Goal: Task Accomplishment & Management: Use online tool/utility

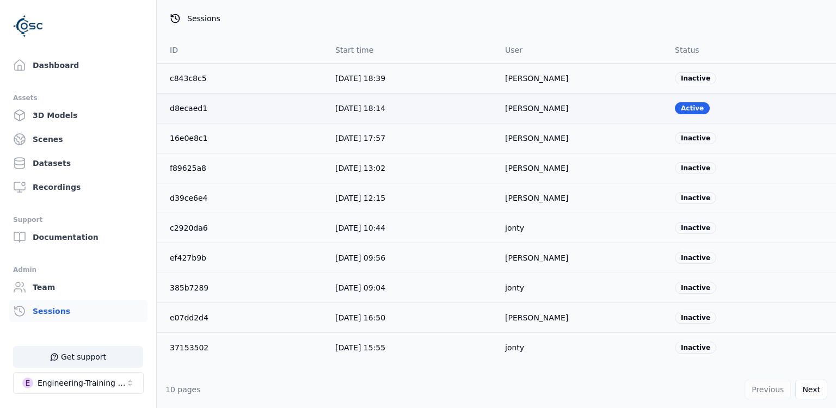
click at [175, 108] on link "d8ecaed1" at bounding box center [189, 108] width 38 height 9
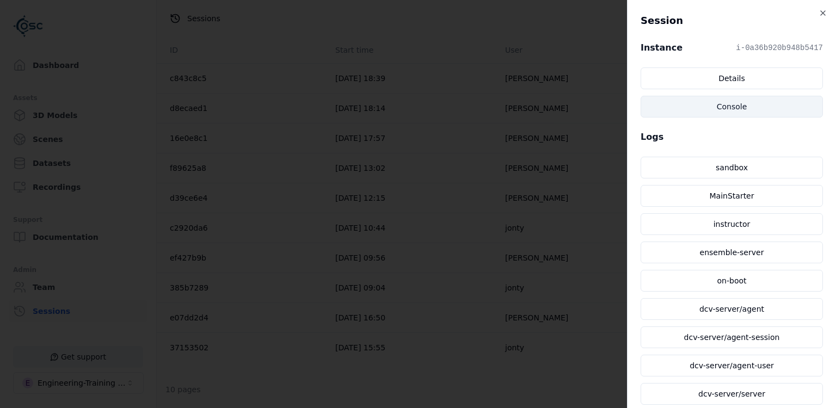
click at [693, 103] on link "Console" at bounding box center [732, 107] width 182 height 22
click at [356, 238] on body "Support Dashboard Assets 3D Models Scenes Datasets Recordings Support Documenta…" at bounding box center [418, 204] width 836 height 408
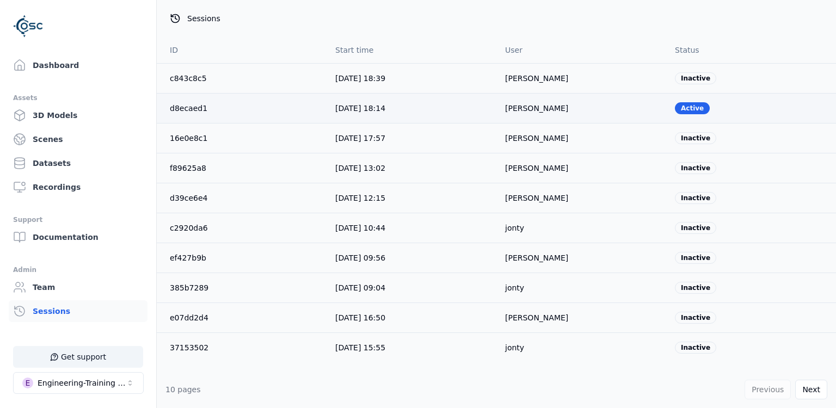
click at [189, 106] on link "d8ecaed1" at bounding box center [189, 108] width 38 height 9
click at [472, 72] on body "Support Dashboard Assets 3D Models Scenes Datasets Recordings Support Documenta…" at bounding box center [418, 204] width 836 height 408
click at [53, 70] on link "Dashboard" at bounding box center [78, 65] width 139 height 22
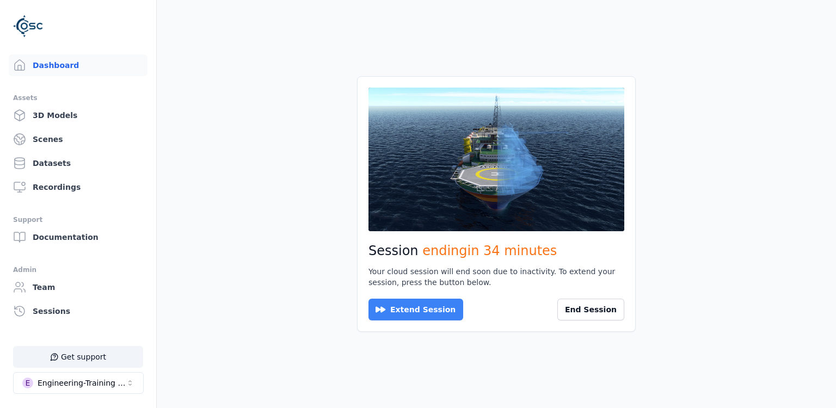
click at [445, 306] on button "Extend Session" at bounding box center [416, 310] width 95 height 22
click at [421, 309] on button "Reconnect" at bounding box center [399, 310] width 60 height 22
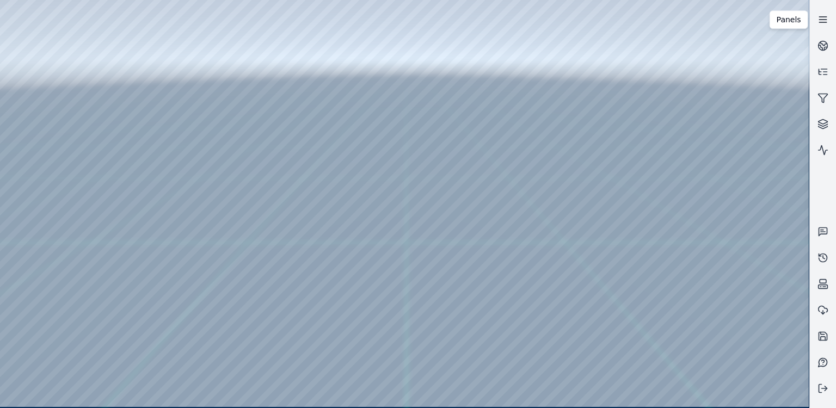
click at [820, 22] on line at bounding box center [822, 22] width 7 height 0
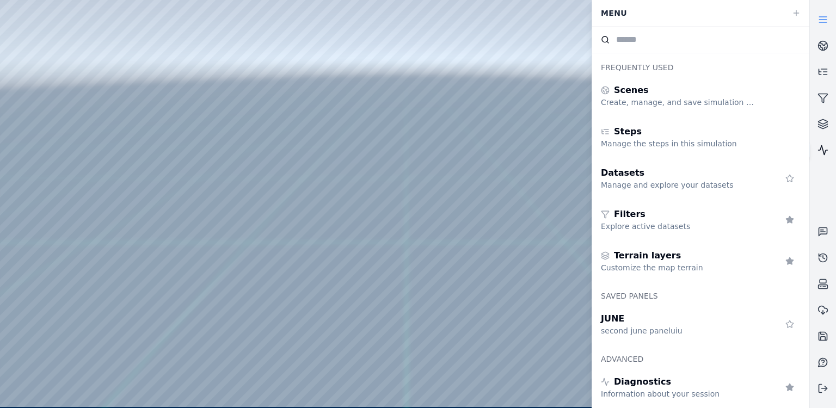
click at [825, 151] on icon at bounding box center [823, 150] width 11 height 11
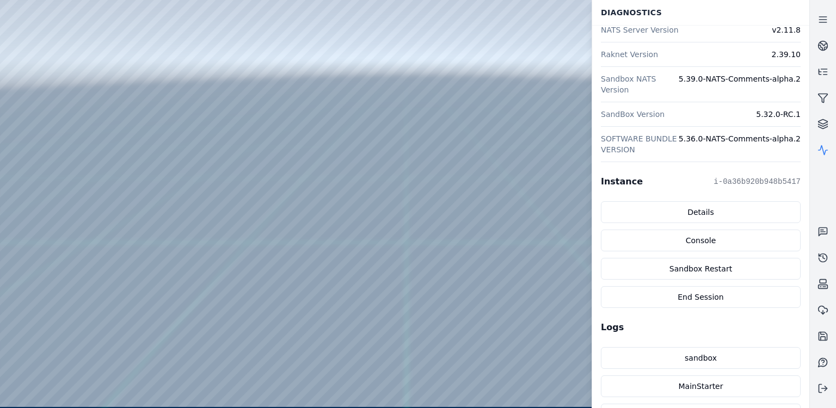
scroll to position [300, 0]
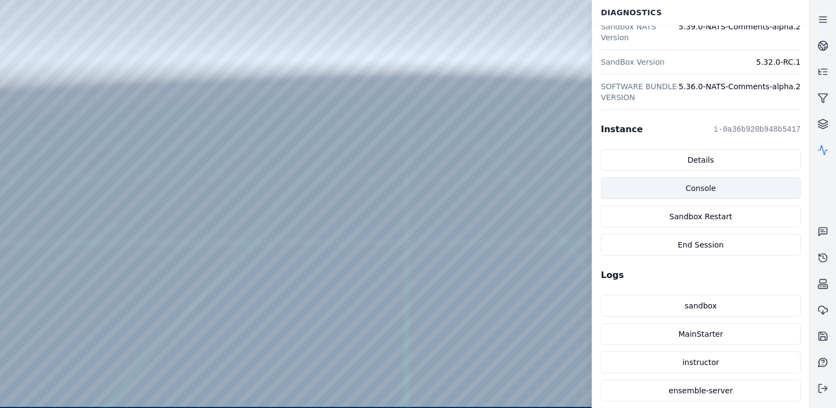
click at [718, 189] on link "Console" at bounding box center [701, 189] width 200 height 22
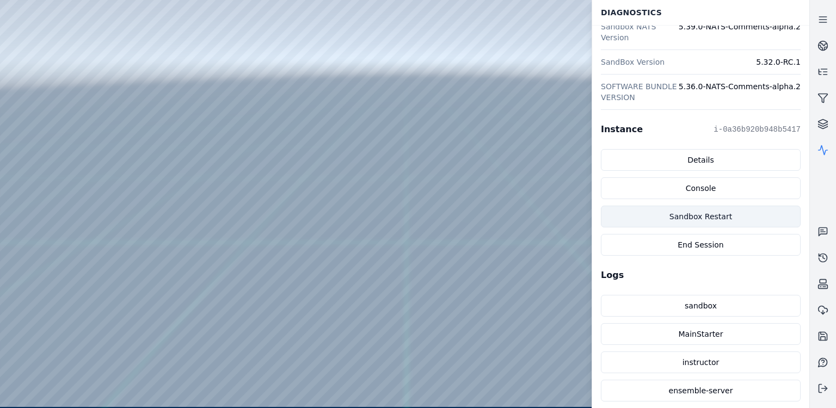
click at [720, 212] on button "Sandbox Restart" at bounding box center [701, 217] width 200 height 22
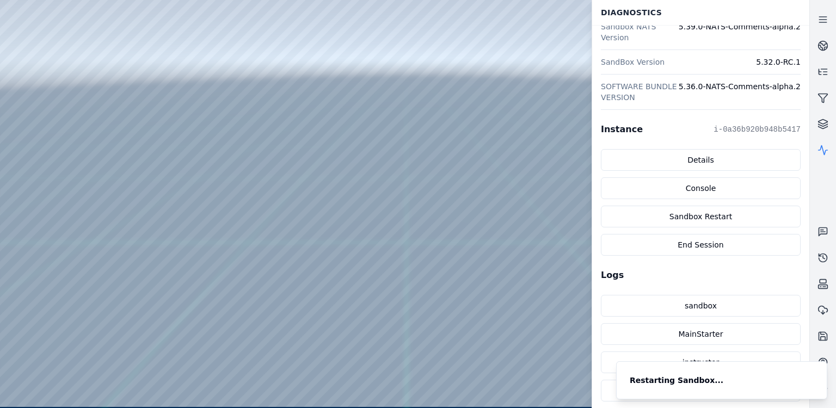
click at [486, 223] on div at bounding box center [404, 203] width 809 height 407
click at [486, 224] on div at bounding box center [404, 203] width 809 height 407
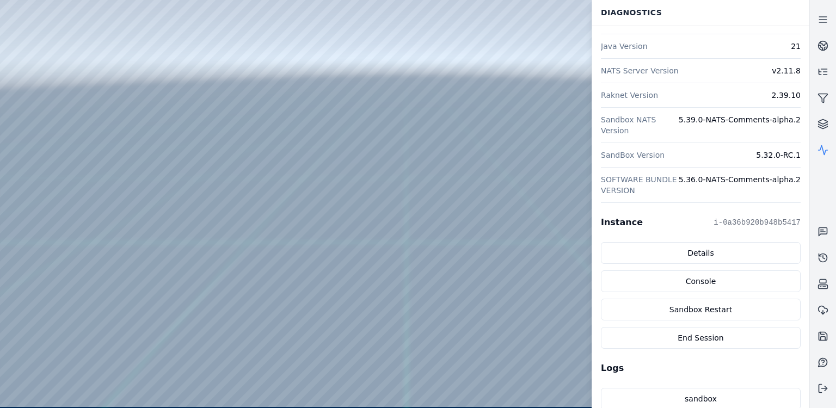
scroll to position [209, 0]
click at [822, 14] on link at bounding box center [823, 20] width 26 height 26
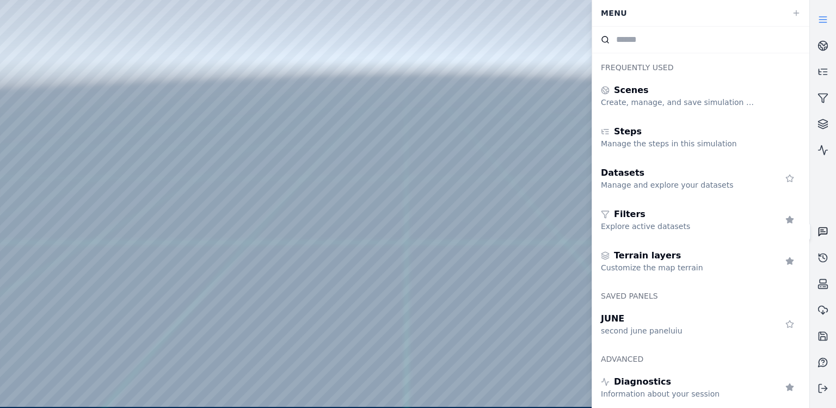
click at [823, 231] on icon at bounding box center [823, 232] width 11 height 11
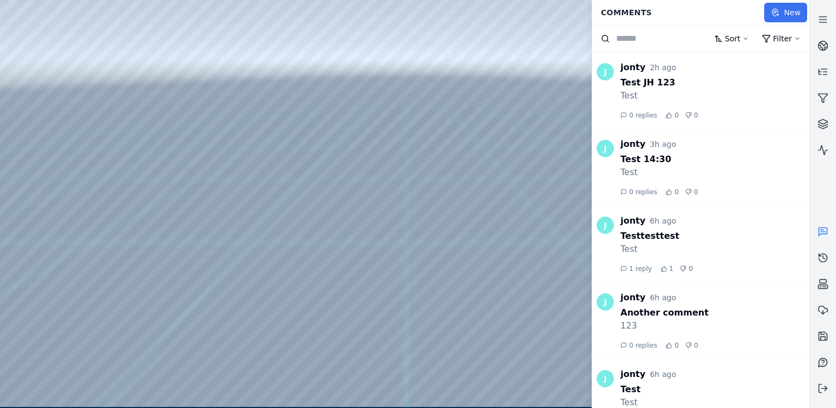
click at [793, 11] on button "New" at bounding box center [785, 13] width 43 height 20
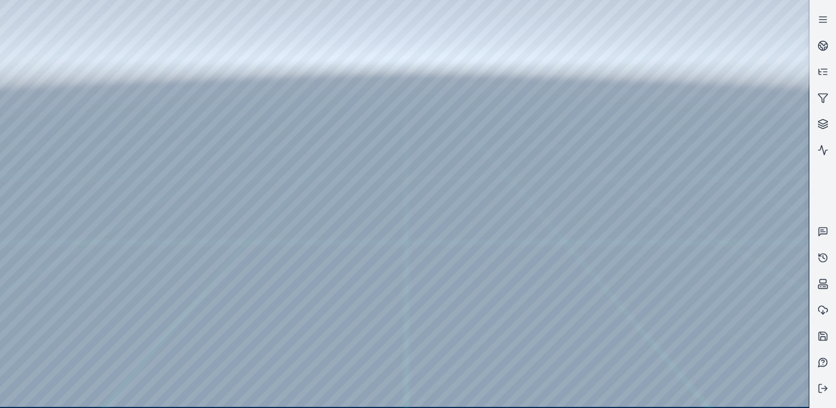
click at [660, 255] on div at bounding box center [404, 203] width 809 height 407
click at [452, 194] on div at bounding box center [404, 203] width 809 height 407
click at [827, 236] on icon at bounding box center [823, 232] width 11 height 11
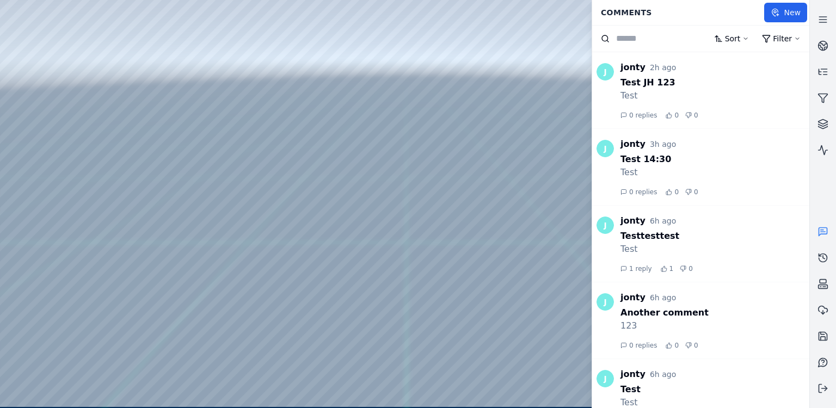
click at [722, 87] on div "Test JH 123" at bounding box center [715, 82] width 189 height 13
click at [784, 18] on button "New" at bounding box center [785, 13] width 43 height 20
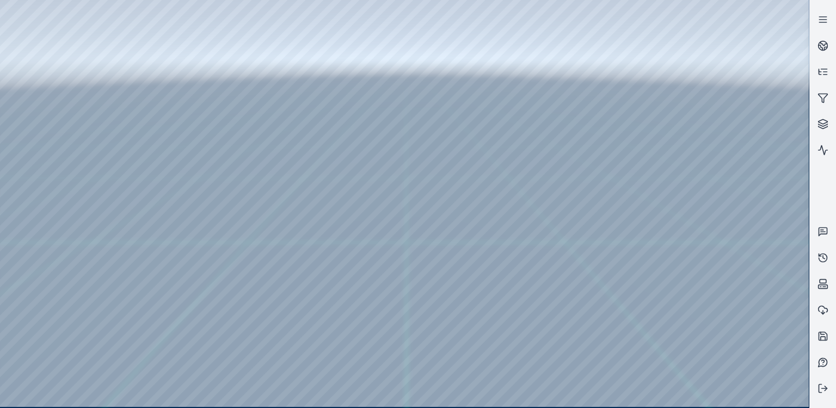
click at [230, 191] on div at bounding box center [404, 203] width 809 height 407
click at [822, 15] on icon at bounding box center [823, 19] width 11 height 11
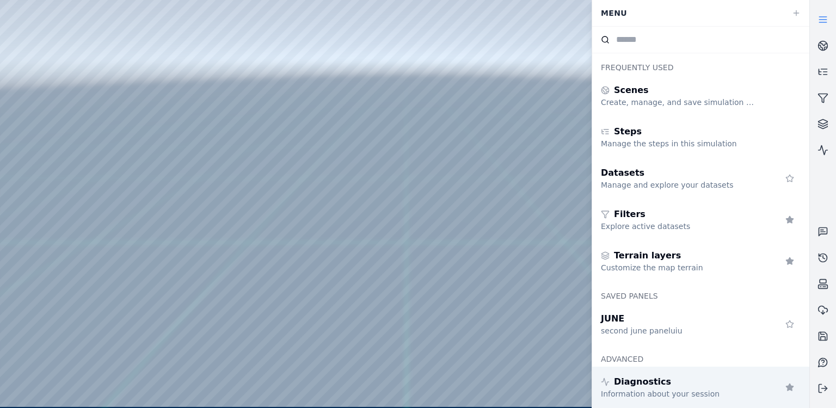
click at [737, 402] on div "Diagnostics Information about your session" at bounding box center [700, 387] width 217 height 41
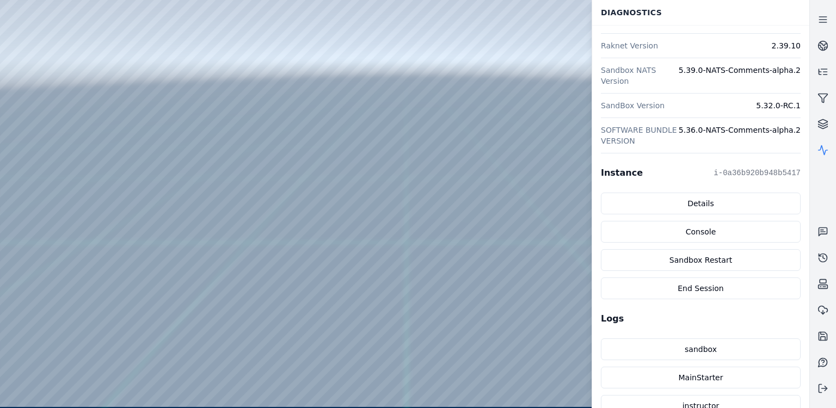
scroll to position [276, 0]
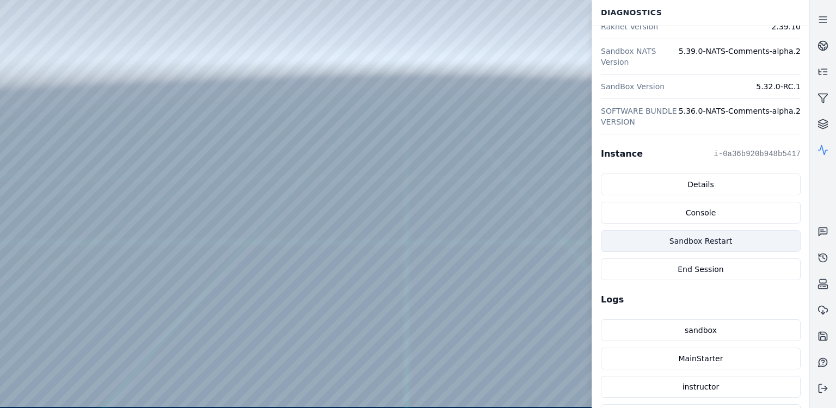
click at [710, 244] on button "Sandbox Restart" at bounding box center [701, 241] width 200 height 22
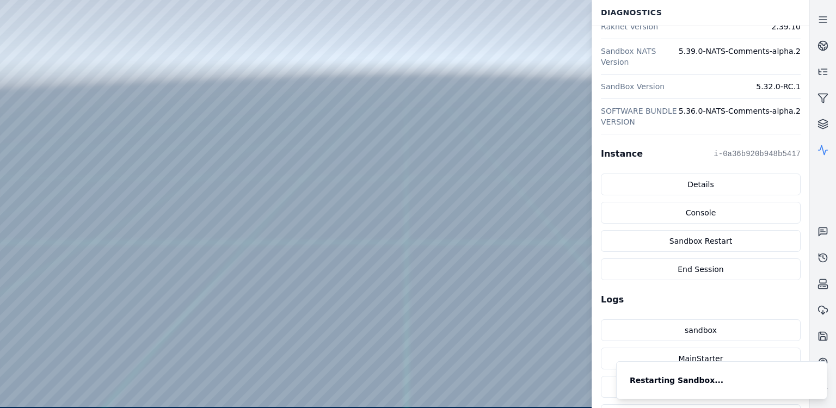
click at [487, 223] on div at bounding box center [404, 203] width 809 height 407
click at [490, 232] on div at bounding box center [404, 203] width 809 height 407
click at [52, 56] on div at bounding box center [404, 203] width 809 height 407
click at [53, 80] on div at bounding box center [404, 203] width 809 height 407
click at [53, 77] on div at bounding box center [404, 203] width 809 height 407
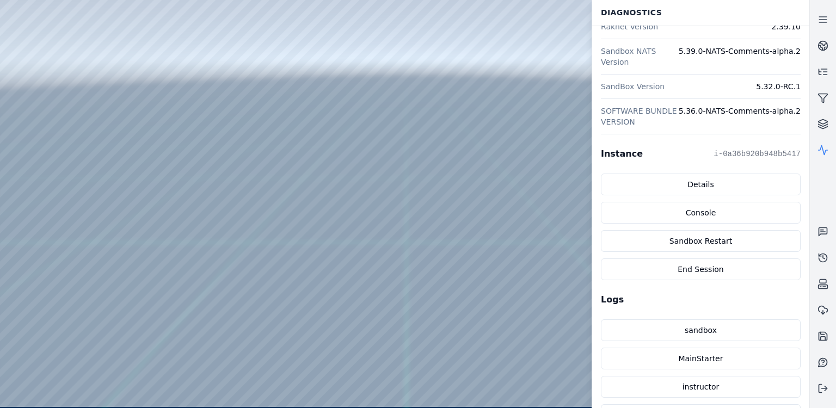
click at [136, 109] on div at bounding box center [404, 203] width 809 height 407
drag, startPoint x: 110, startPoint y: 63, endPoint x: 368, endPoint y: 136, distance: 267.5
click at [368, 136] on div at bounding box center [404, 203] width 809 height 407
click at [398, 369] on div at bounding box center [404, 203] width 809 height 407
click at [559, 397] on div at bounding box center [404, 203] width 809 height 407
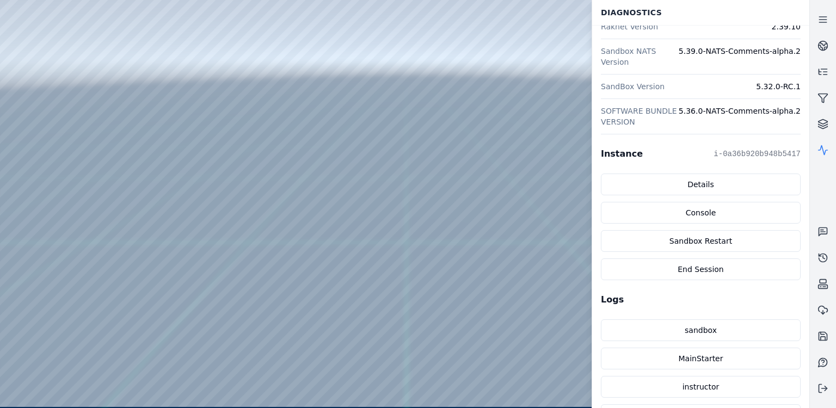
scroll to position [446, 0]
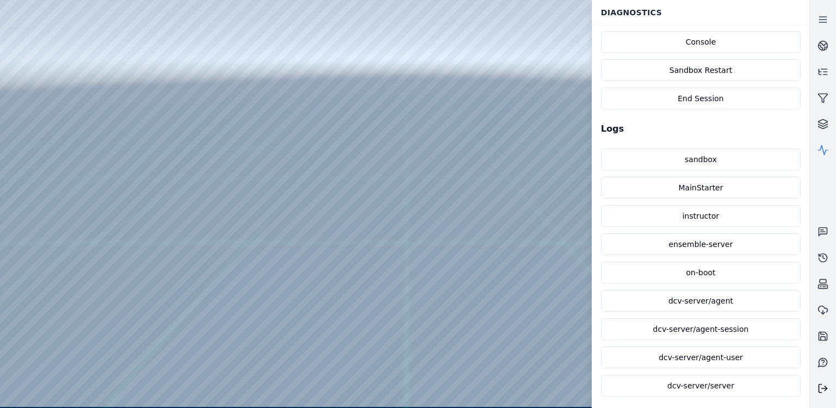
click at [818, 400] on button at bounding box center [823, 389] width 26 height 26
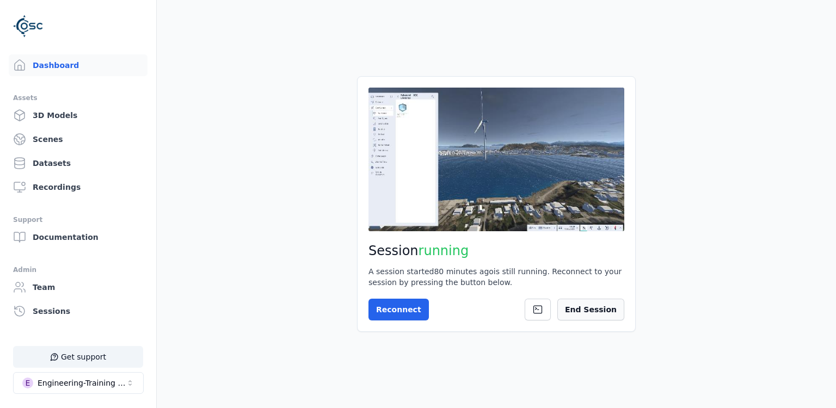
click at [590, 304] on button "End Session" at bounding box center [591, 310] width 67 height 22
